Goal: Obtain resource: Obtain resource

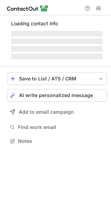
scroll to position [140, 111]
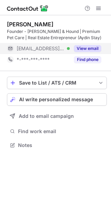
click at [90, 45] on button "View email" at bounding box center [87, 48] width 27 height 7
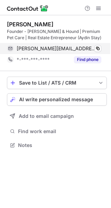
click at [101, 45] on div "baran@barrowhound.com Verified Copy" at bounding box center [54, 48] width 94 height 11
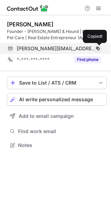
click at [99, 47] on span at bounding box center [98, 49] width 6 height 6
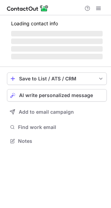
scroll to position [145, 111]
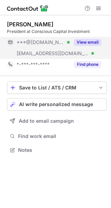
click at [94, 41] on button "View email" at bounding box center [87, 42] width 27 height 7
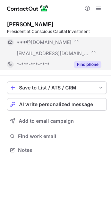
click at [88, 63] on button "Find phone" at bounding box center [87, 64] width 27 height 7
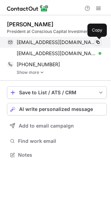
scroll to position [150, 111]
click at [97, 41] on span at bounding box center [98, 43] width 6 height 6
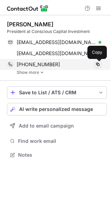
click at [98, 67] on span at bounding box center [98, 65] width 6 height 6
